Goal: Transaction & Acquisition: Purchase product/service

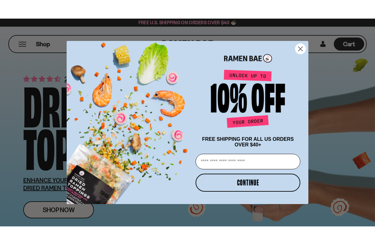
scroll to position [24, 0]
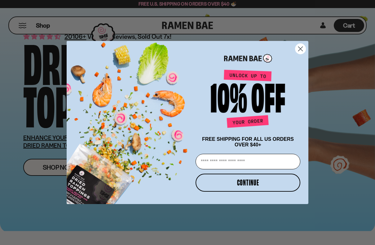
click at [303, 48] on circle "Close dialog" at bounding box center [300, 49] width 10 height 10
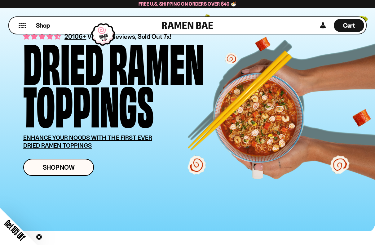
click at [58, 170] on span "Shop Now" at bounding box center [59, 167] width 32 height 7
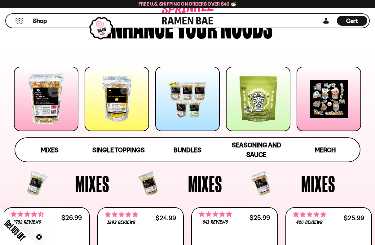
scroll to position [53, 0]
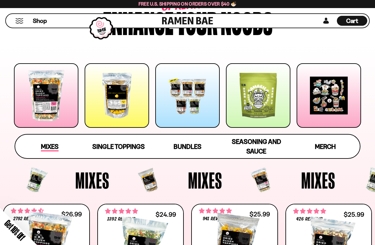
click at [45, 150] on span "Mixes" at bounding box center [50, 147] width 18 height 9
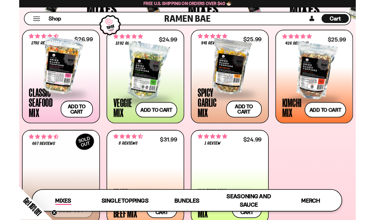
scroll to position [216, 0]
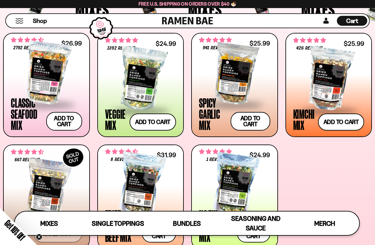
click at [42, 77] on div at bounding box center [46, 73] width 71 height 62
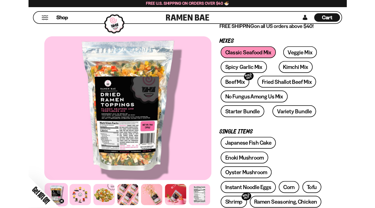
scroll to position [99, 0]
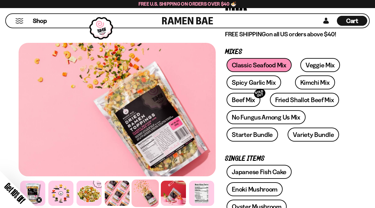
click at [312, 68] on link "Veggie Mix" at bounding box center [320, 65] width 40 height 14
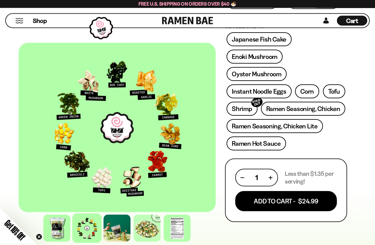
scroll to position [209, 0]
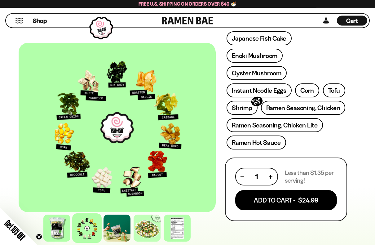
click at [249, 190] on button "Add To Cart - $24.99" at bounding box center [286, 200] width 102 height 20
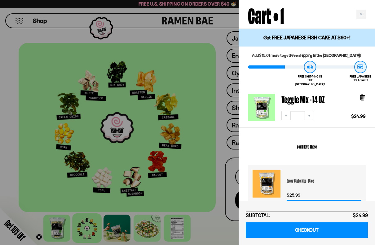
click at [354, 172] on h3 "Spicy Garlic Mix - 14 oz" at bounding box center [324, 181] width 74 height 22
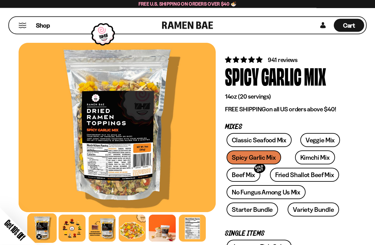
scroll to position [1, 0]
click at [73, 219] on div at bounding box center [72, 228] width 27 height 27
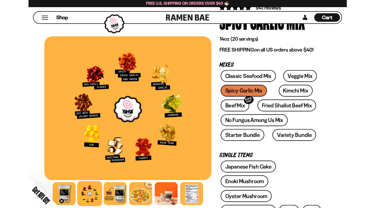
scroll to position [51, 0]
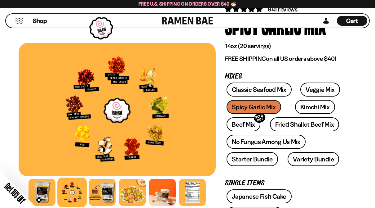
click at [244, 107] on div "Classic Seafood Mix Veggie Mix Spicy Garlic Mix Kimchi Mix Beef Mix SOLD OUT" at bounding box center [286, 125] width 122 height 87
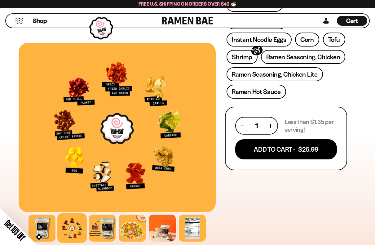
scroll to position [263, 0]
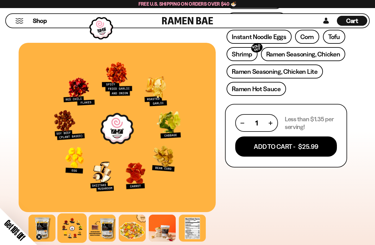
click at [254, 136] on button "Add To Cart - $25.99" at bounding box center [286, 146] width 102 height 20
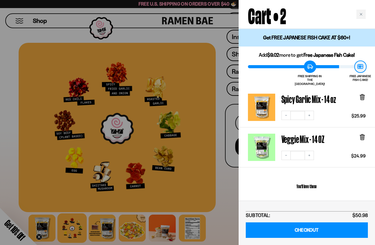
scroll to position [0, 0]
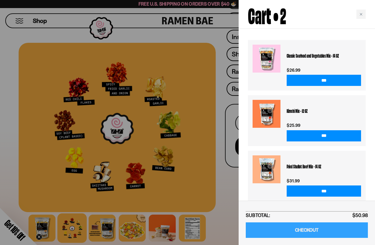
click at [286, 219] on link "CHECKOUT" at bounding box center [307, 230] width 122 height 16
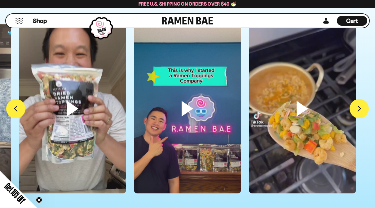
scroll to position [1845, 0]
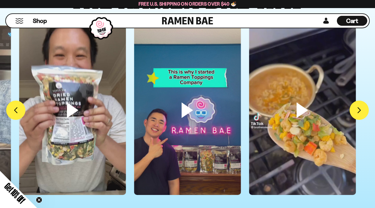
click at [184, 103] on video at bounding box center [187, 120] width 107 height 190
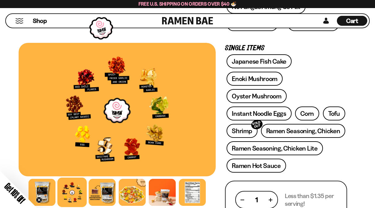
scroll to position [0, 0]
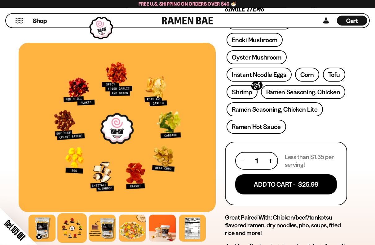
click at [268, 175] on button "Add To Cart - $25.99" at bounding box center [286, 185] width 102 height 20
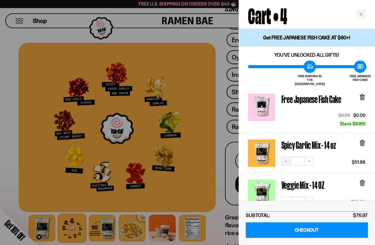
click at [283, 159] on button "Decrease quantity" at bounding box center [285, 161] width 9 height 9
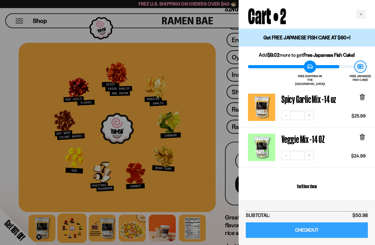
click at [278, 207] on link "CHECKOUT" at bounding box center [307, 230] width 122 height 16
